Goal: Check status

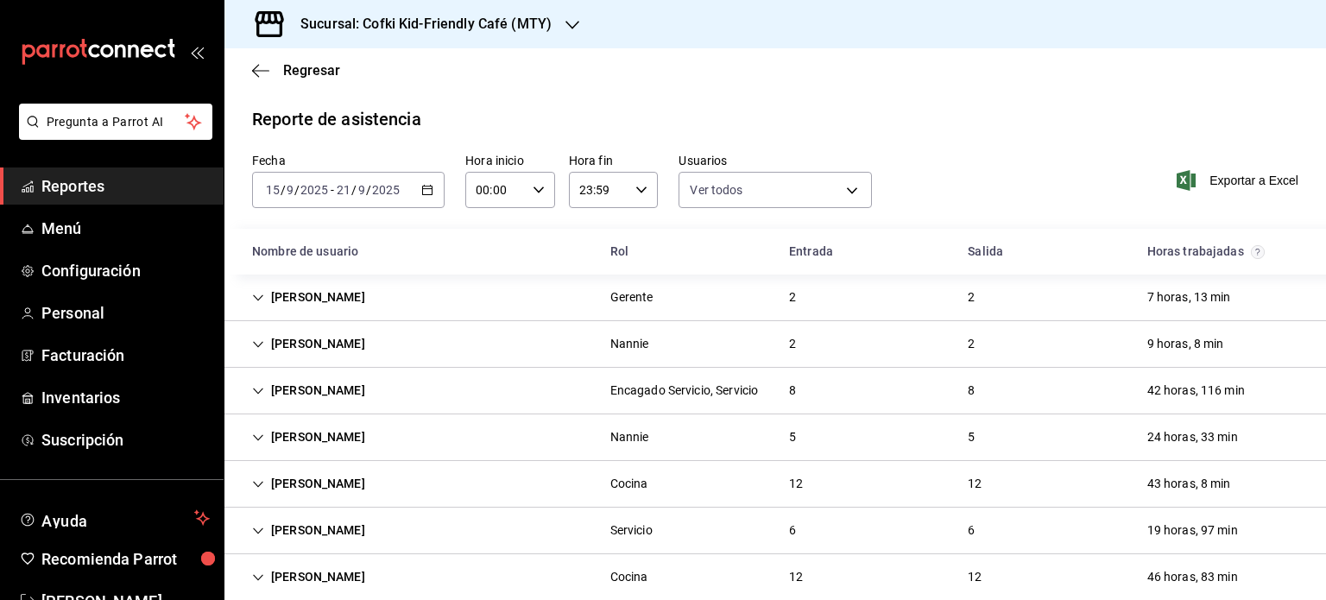
click at [414, 203] on div "[DATE] [DATE] - [DATE] [DATE]" at bounding box center [348, 190] width 192 height 36
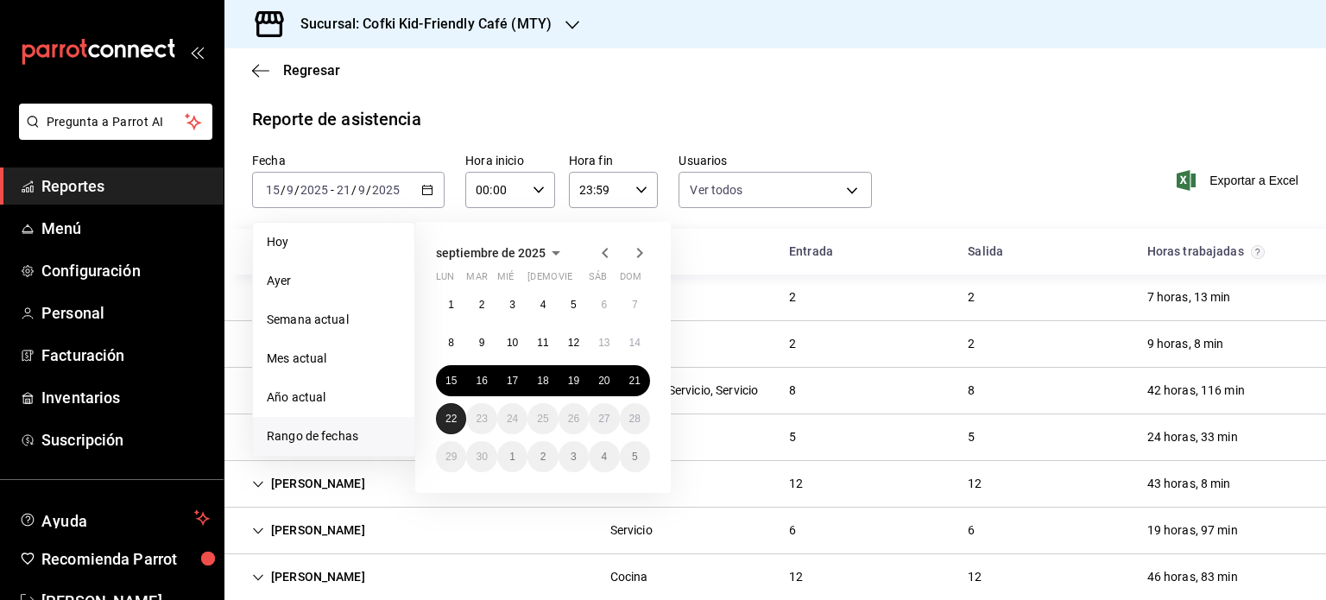
click at [443, 425] on button "22" at bounding box center [451, 418] width 30 height 31
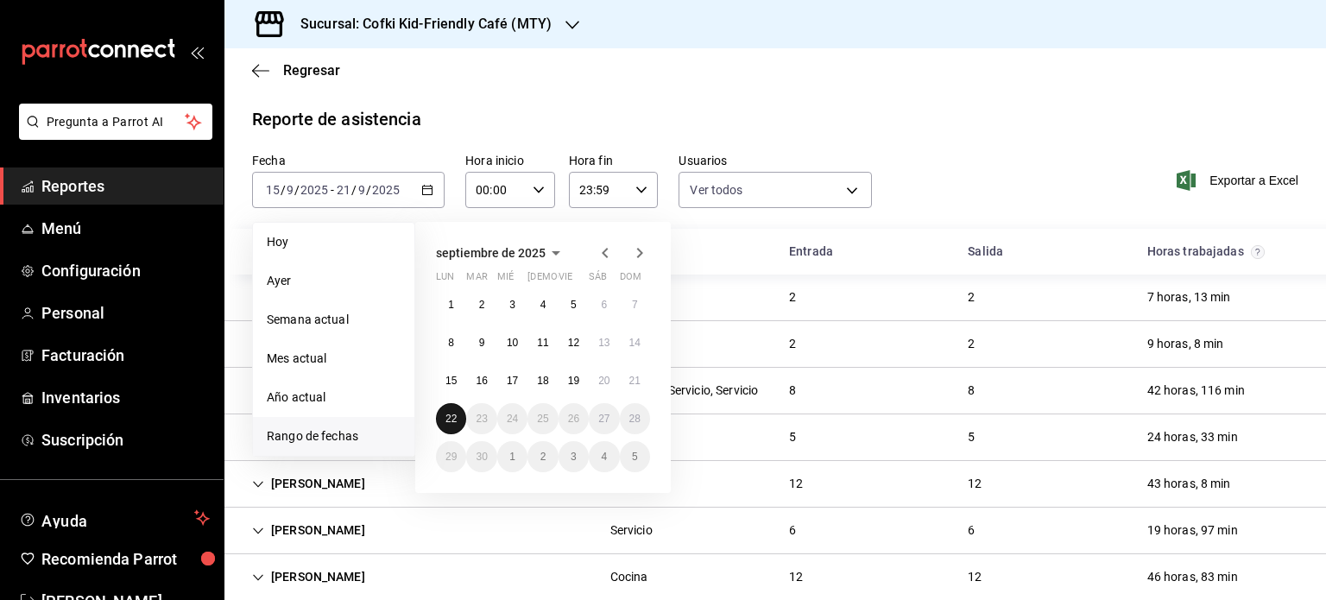
click at [443, 425] on button "22" at bounding box center [451, 418] width 30 height 31
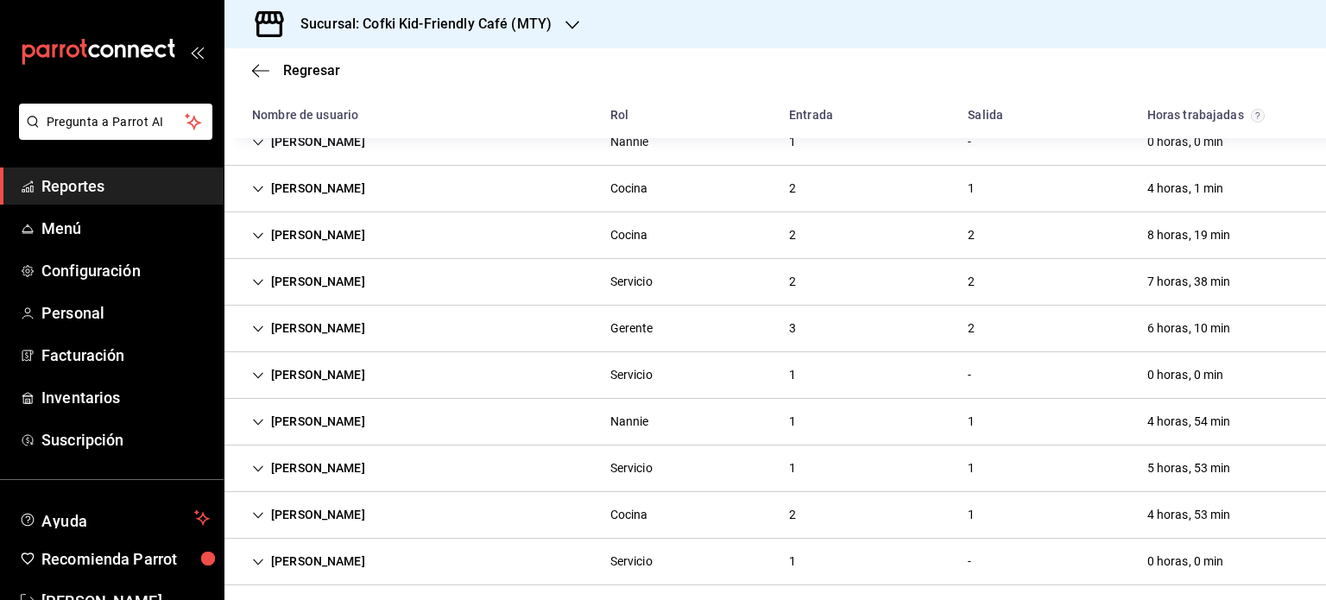
scroll to position [166, 0]
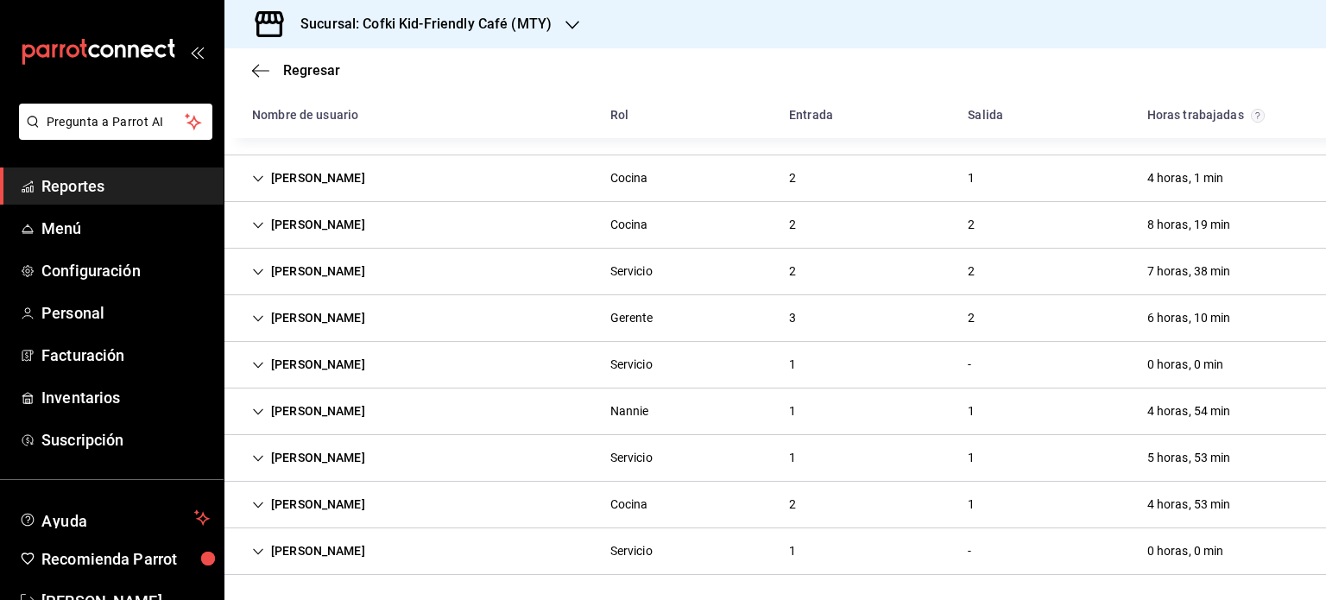
click at [457, 496] on div "[PERSON_NAME] 2 1 4 horas, 53 min" at bounding box center [774, 505] width 1101 height 47
click at [395, 498] on div "[PERSON_NAME] 2 1 4 horas, 53 min" at bounding box center [774, 505] width 1101 height 46
click at [573, 503] on div "[PERSON_NAME] 2 1 4 horas, 53 min" at bounding box center [774, 505] width 1101 height 47
click at [559, 500] on div "[PERSON_NAME] 2 1 4 horas, 53 min" at bounding box center [774, 505] width 1101 height 46
click at [559, 500] on div "[PERSON_NAME] 2 1 4 horas, 53 min" at bounding box center [774, 505] width 1101 height 47
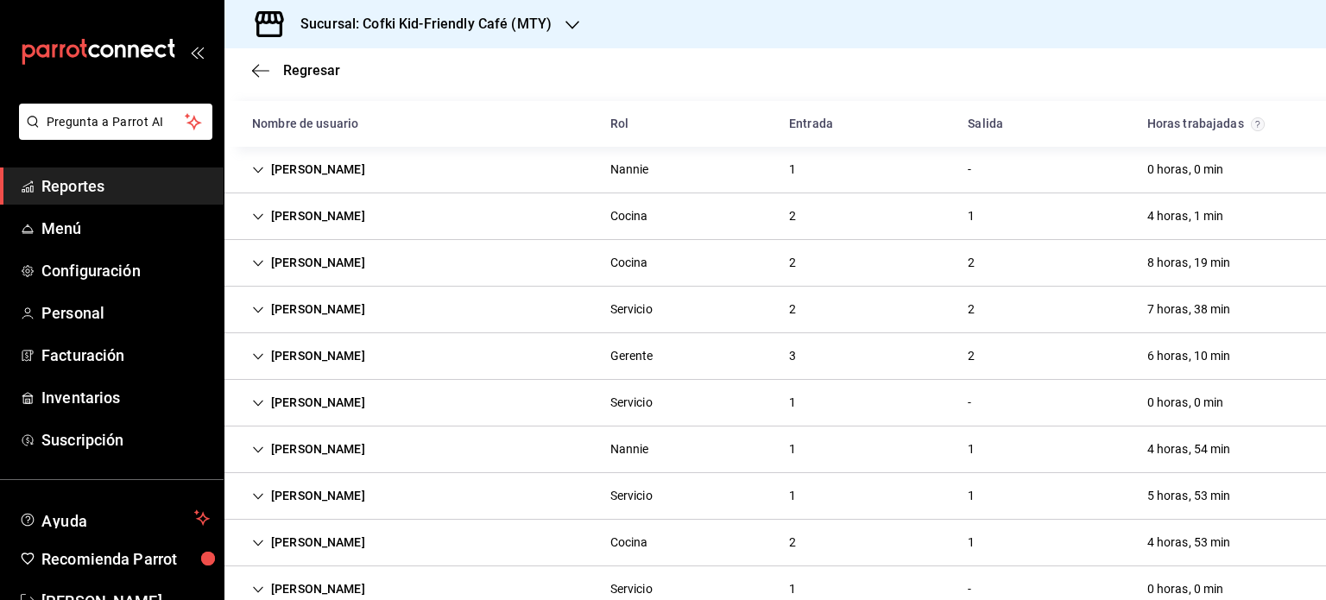
scroll to position [166, 0]
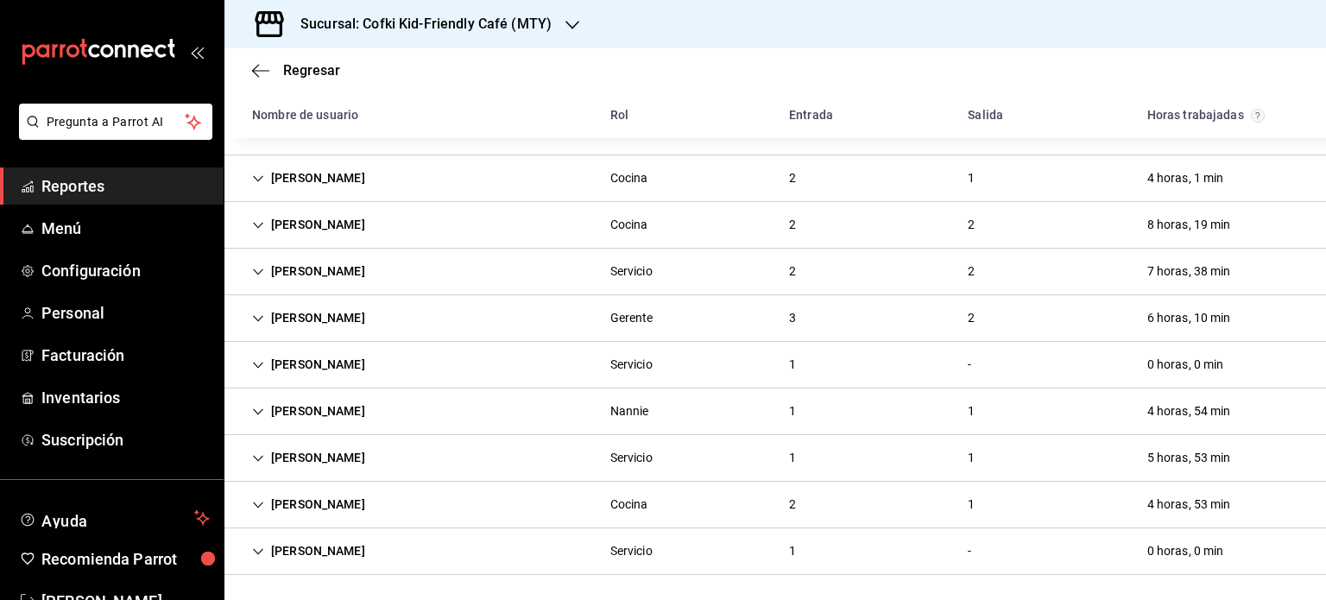
click at [531, 497] on div "[PERSON_NAME] 2 1 4 horas, 53 min" at bounding box center [774, 505] width 1101 height 47
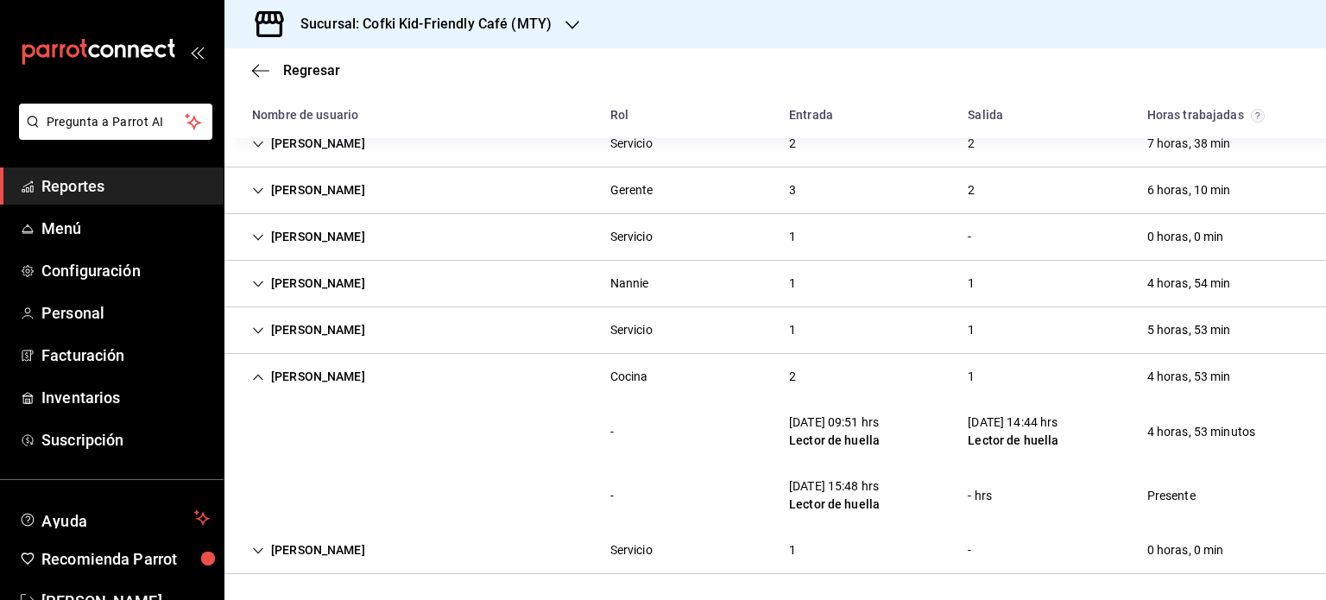
scroll to position [293, 0]
click at [262, 374] on icon "Cell" at bounding box center [258, 378] width 12 height 12
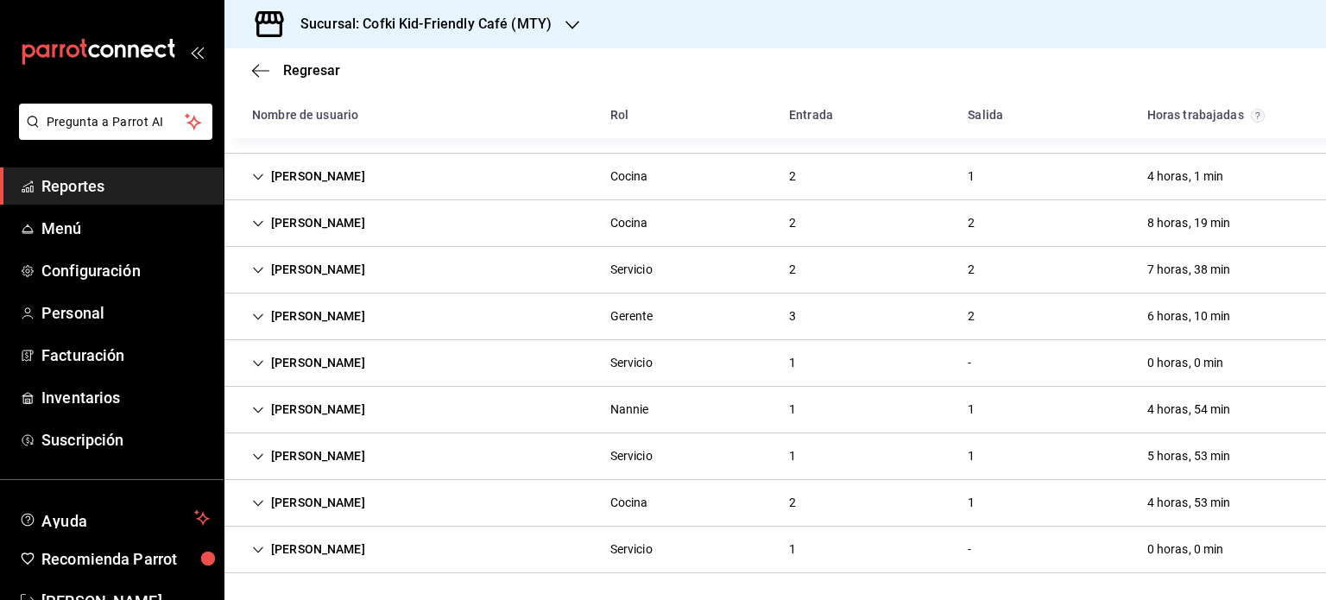
scroll to position [166, 0]
